Goal: Transaction & Acquisition: Book appointment/travel/reservation

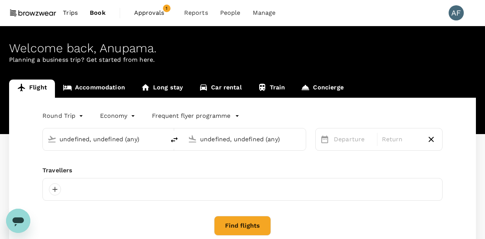
type input "[PERSON_NAME][GEOGRAPHIC_DATA][PERSON_NAME] (SYD)"
type input "Singapore Changi (SIN)"
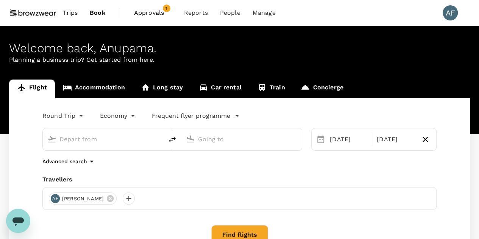
type input "[PERSON_NAME][GEOGRAPHIC_DATA][PERSON_NAME] (SYD)"
type input "Singapore Changi (SIN)"
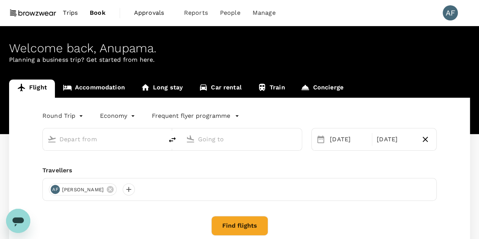
type input "[PERSON_NAME][GEOGRAPHIC_DATA][PERSON_NAME] (SYD)"
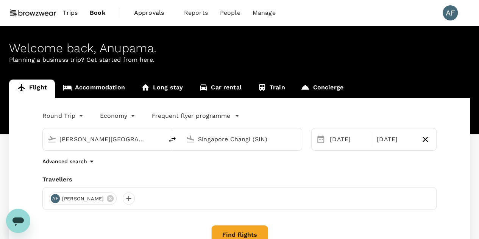
click at [232, 136] on input "Singapore Changi (SIN)" at bounding box center [242, 139] width 88 height 12
type input "t"
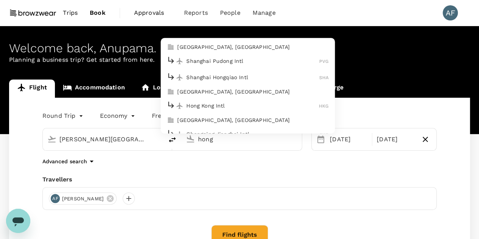
click at [232, 102] on p "Hong Kong Intl" at bounding box center [252, 106] width 133 height 8
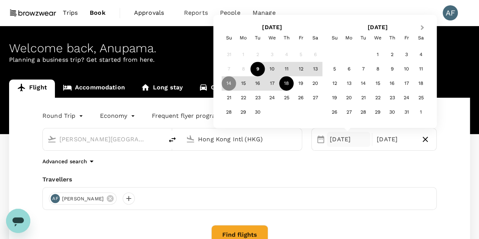
type input "Hong Kong Intl (HKG)"
click at [421, 30] on button "Next Month" at bounding box center [423, 28] width 12 height 12
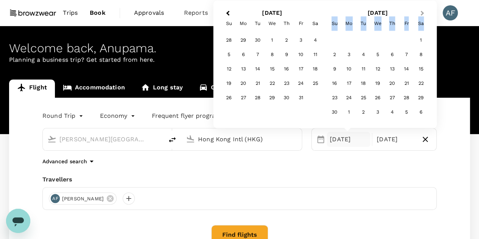
click at [421, 30] on div "Sa" at bounding box center [421, 23] width 14 height 14
click at [423, 16] on button "Next Month" at bounding box center [423, 14] width 12 height 12
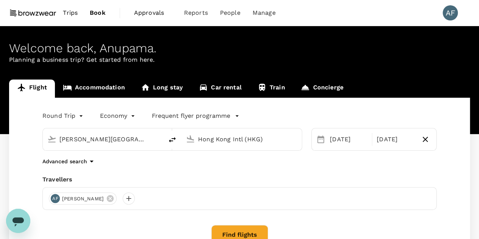
click at [459, 58] on p "Planning a business trip? Get started from here." at bounding box center [239, 59] width 461 height 9
click at [355, 139] on div "[DATE]" at bounding box center [349, 139] width 44 height 15
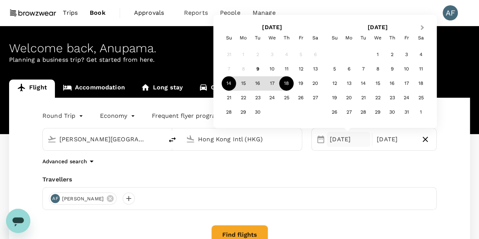
click at [427, 31] on button "Next Month" at bounding box center [423, 28] width 12 height 12
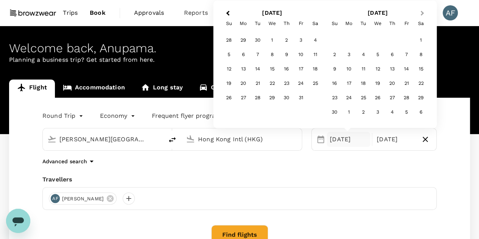
click at [427, 31] on div "Sa" at bounding box center [421, 23] width 14 height 14
click at [423, 19] on button "Next Month" at bounding box center [423, 14] width 12 height 12
click at [258, 54] on div "4" at bounding box center [258, 55] width 14 height 14
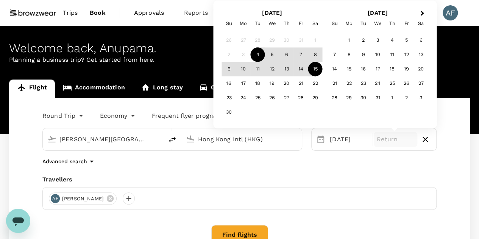
click at [313, 68] on div "15" at bounding box center [315, 69] width 14 height 14
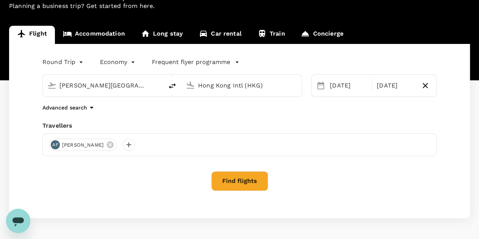
scroll to position [80, 0]
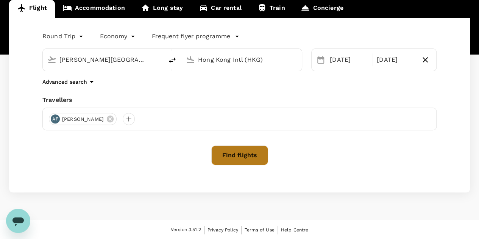
click at [260, 149] on button "Find flights" at bounding box center [239, 155] width 57 height 20
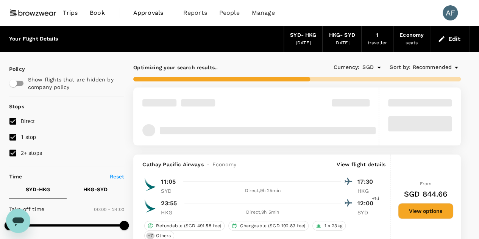
click at [17, 155] on input "2+ stops" at bounding box center [13, 153] width 16 height 16
checkbox input "false"
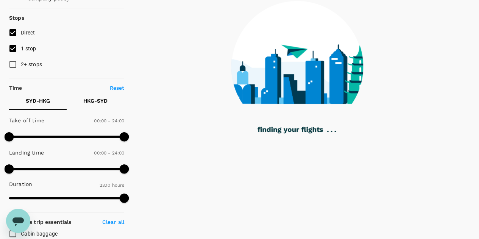
scroll to position [56, 0]
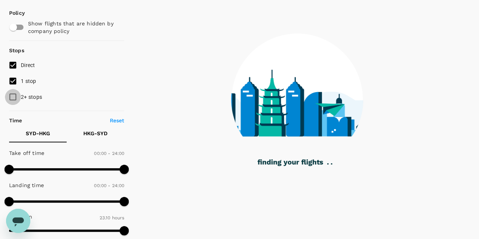
type input "1500"
click at [14, 94] on input "2+ stops" at bounding box center [13, 97] width 16 height 16
checkbox input "true"
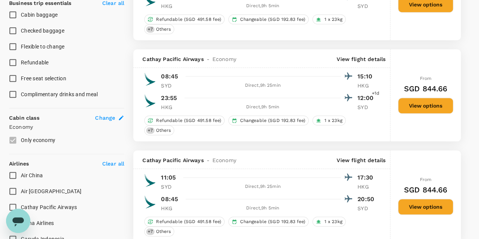
scroll to position [312, 0]
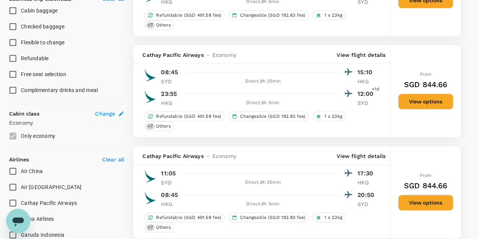
click at [20, 56] on input "Refundable" at bounding box center [13, 58] width 16 height 16
checkbox input "true"
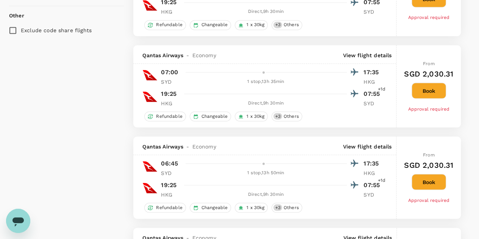
scroll to position [0, 0]
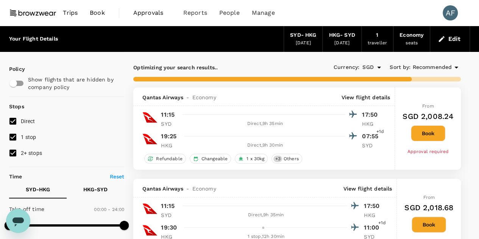
click at [408, 154] on div "Approval required" at bounding box center [428, 149] width 42 height 11
click at [441, 131] on button "Book" at bounding box center [428, 133] width 34 height 16
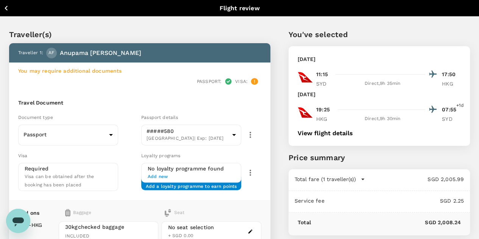
click at [183, 173] on span "Add new" at bounding box center [191, 177] width 87 height 8
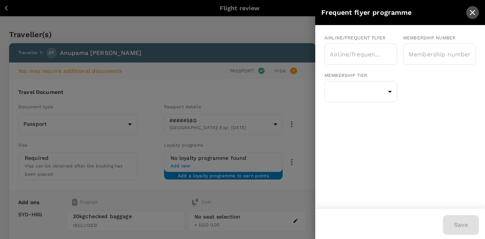
click at [473, 11] on icon "close" at bounding box center [472, 12] width 9 height 9
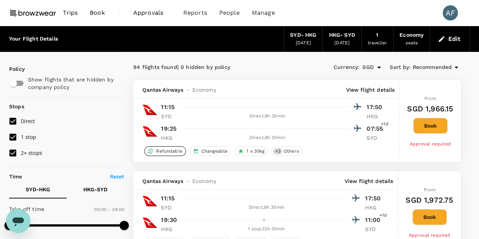
click at [163, 150] on span "Refundable" at bounding box center [169, 151] width 33 height 6
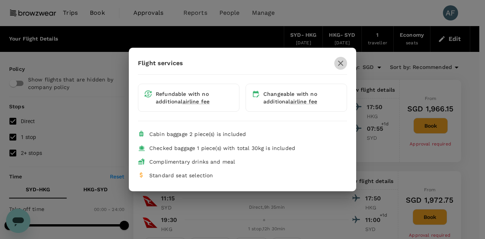
click at [340, 63] on icon "button" at bounding box center [340, 63] width 5 height 5
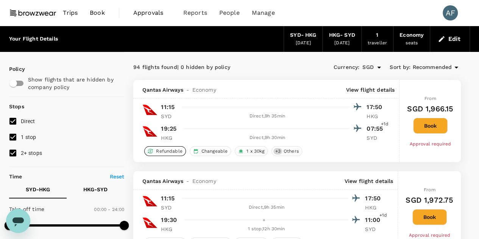
click at [169, 151] on span "Refundable" at bounding box center [169, 151] width 33 height 6
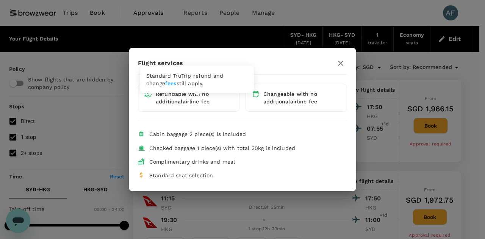
click at [199, 102] on span "airline fee" at bounding box center [196, 101] width 27 height 6
click at [165, 81] on link "fees" at bounding box center [170, 83] width 11 height 6
click at [342, 62] on icon "button" at bounding box center [340, 63] width 5 height 5
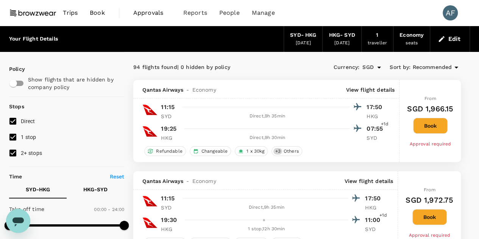
click at [72, 9] on span "Trips" at bounding box center [70, 12] width 15 height 9
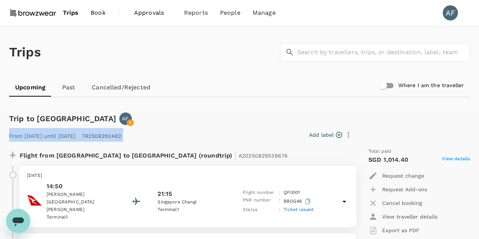
drag, startPoint x: 479, startPoint y: 115, endPoint x: 484, endPoint y: 143, distance: 28.9
click at [479, 143] on html "Trips Book Approvals 0 Reports People Manage AF Trips ​ ​ Upcoming Past Cancell…" at bounding box center [239, 191] width 479 height 382
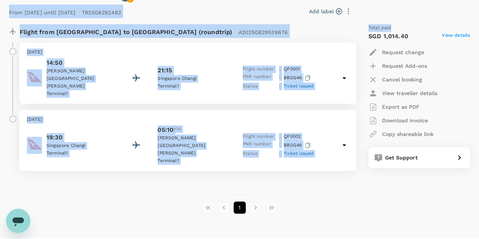
scroll to position [128, 0]
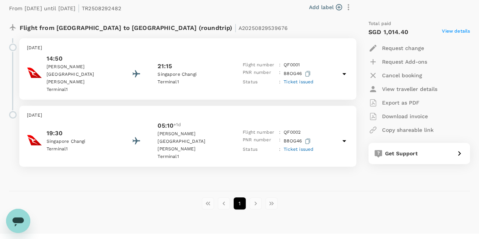
click at [391, 212] on div "Trip to [GEOGRAPHIC_DATA] AF From [DATE] until [DATE] | TR2508292482 Add label …" at bounding box center [239, 100] width 479 height 243
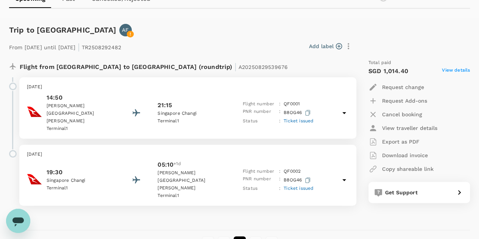
scroll to position [88, 0]
click at [454, 68] on span "View details" at bounding box center [456, 71] width 28 height 9
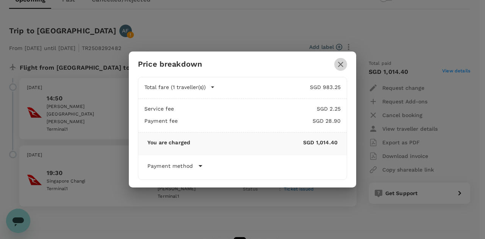
click at [344, 64] on icon "button" at bounding box center [340, 64] width 9 height 9
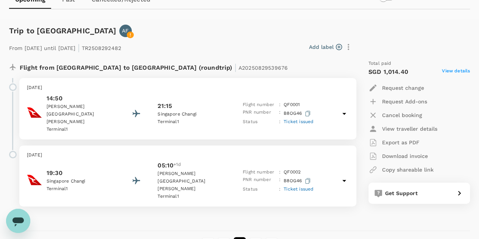
click at [343, 180] on icon at bounding box center [344, 181] width 4 height 2
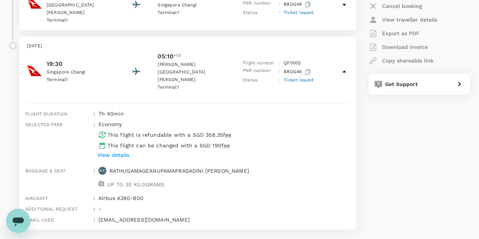
scroll to position [197, 0]
click at [118, 152] on p "View details" at bounding box center [113, 156] width 32 height 8
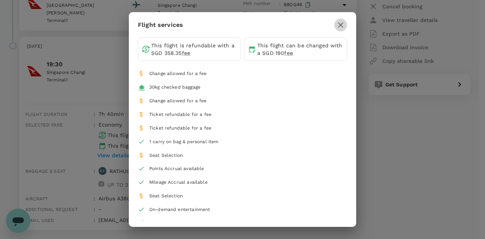
click at [345, 23] on button "button" at bounding box center [340, 25] width 13 height 13
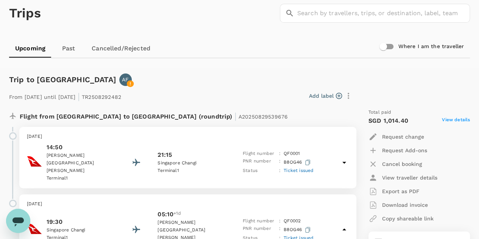
scroll to position [0, 0]
